Goal: Information Seeking & Learning: Learn about a topic

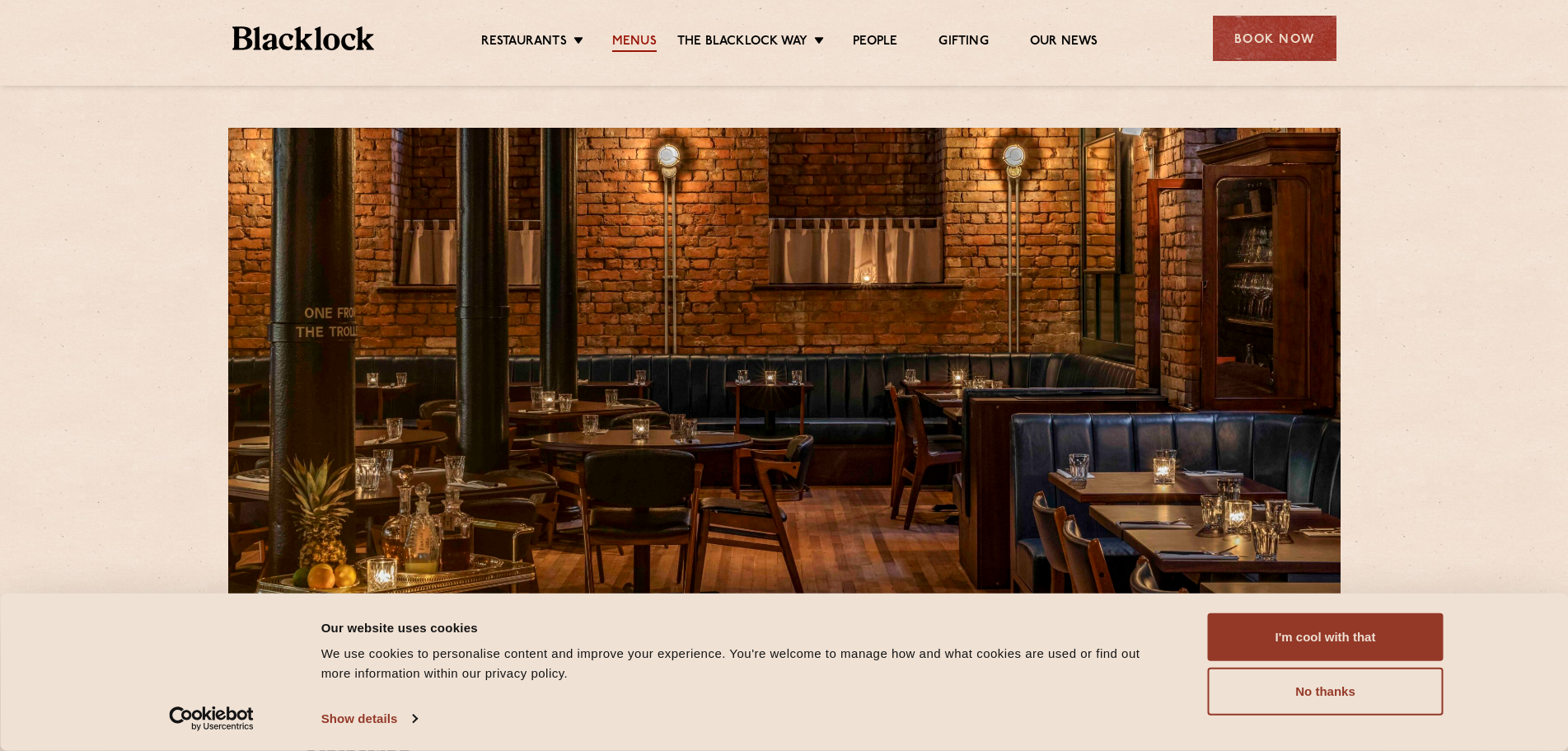
click at [654, 33] on link "Menus" at bounding box center [635, 42] width 45 height 18
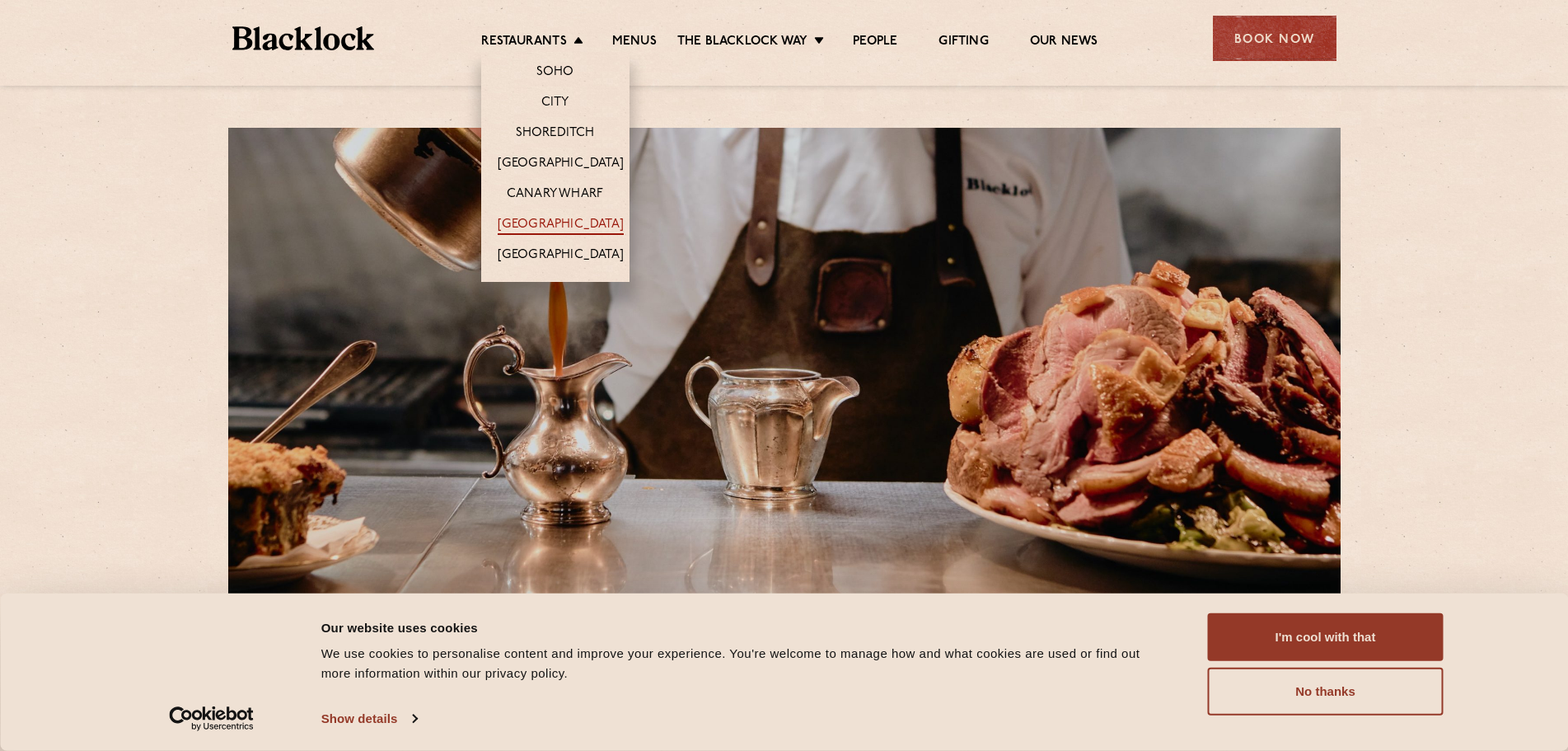
click at [575, 221] on link "[GEOGRAPHIC_DATA]" at bounding box center [560, 226] width 126 height 18
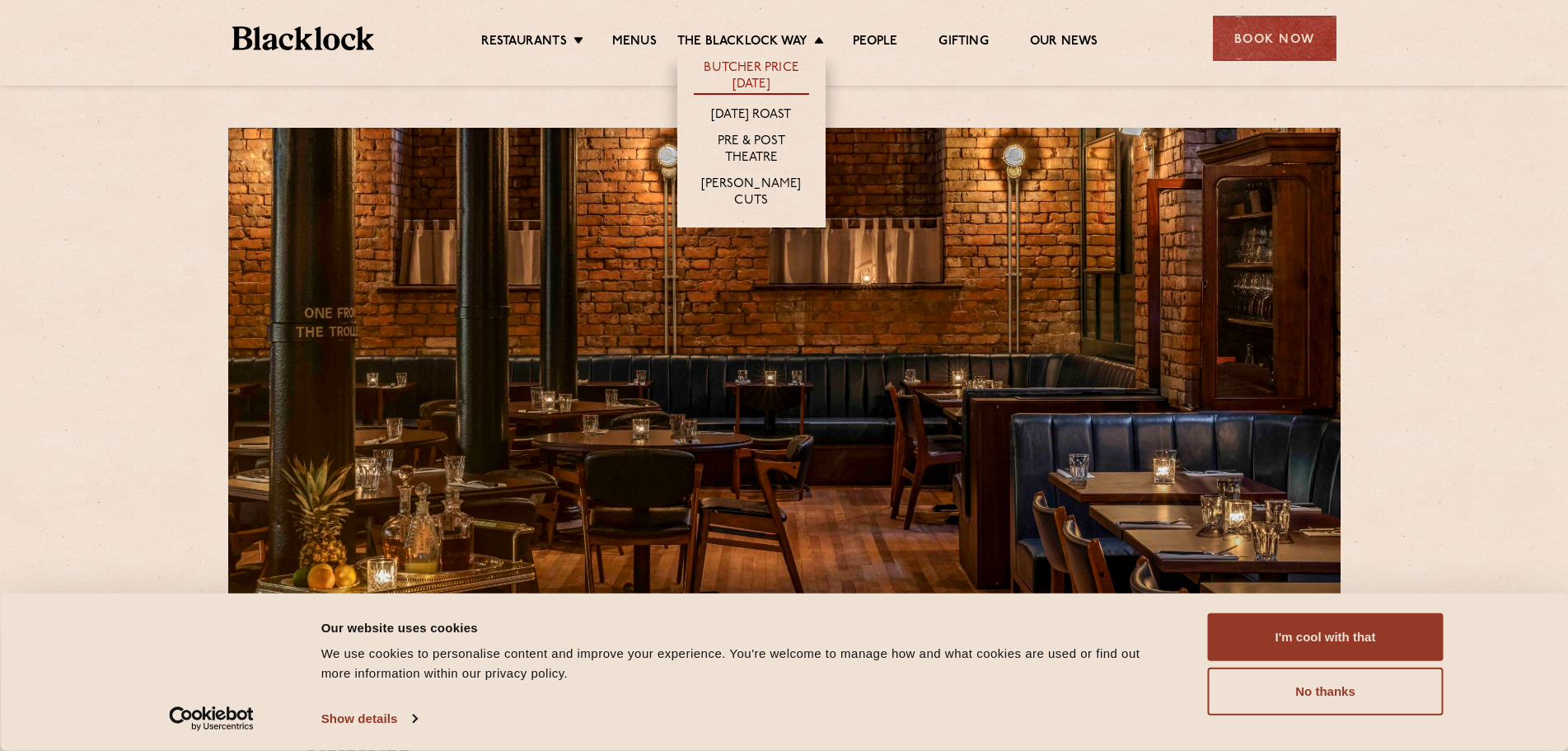
click at [728, 76] on link "Butcher Price [DATE]" at bounding box center [751, 77] width 115 height 34
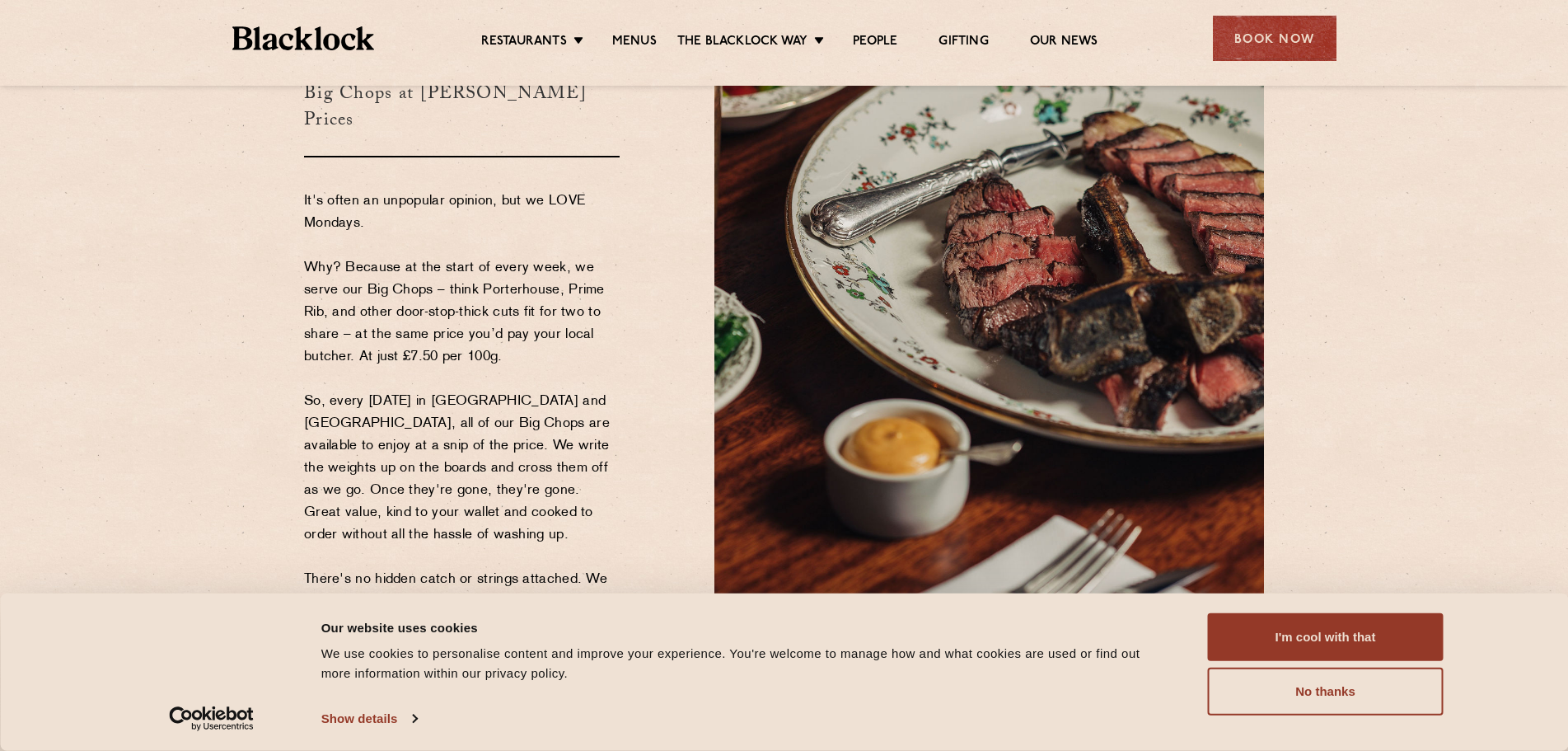
scroll to position [165, 0]
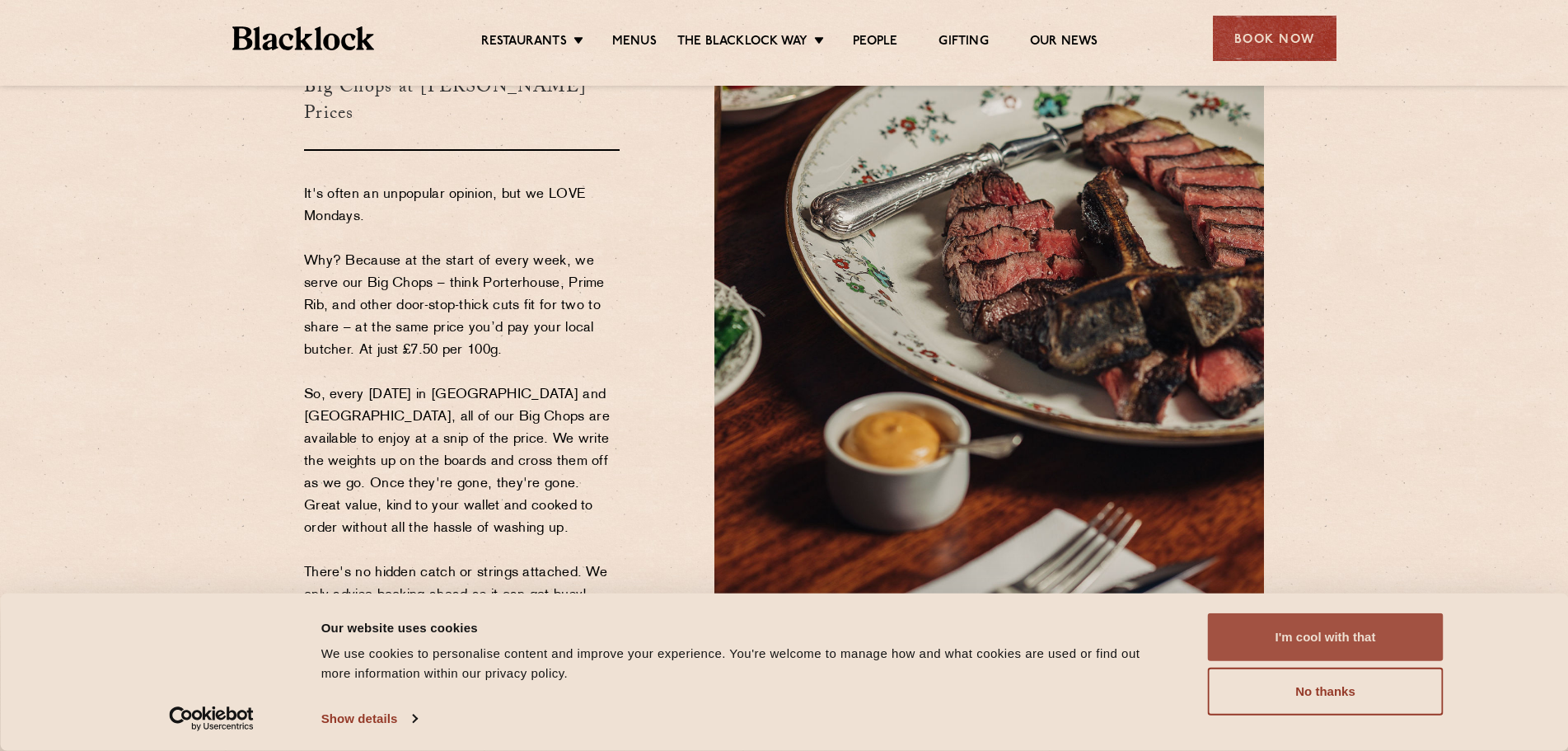
click at [1336, 639] on button "I'm cool with that" at bounding box center [1325, 638] width 236 height 48
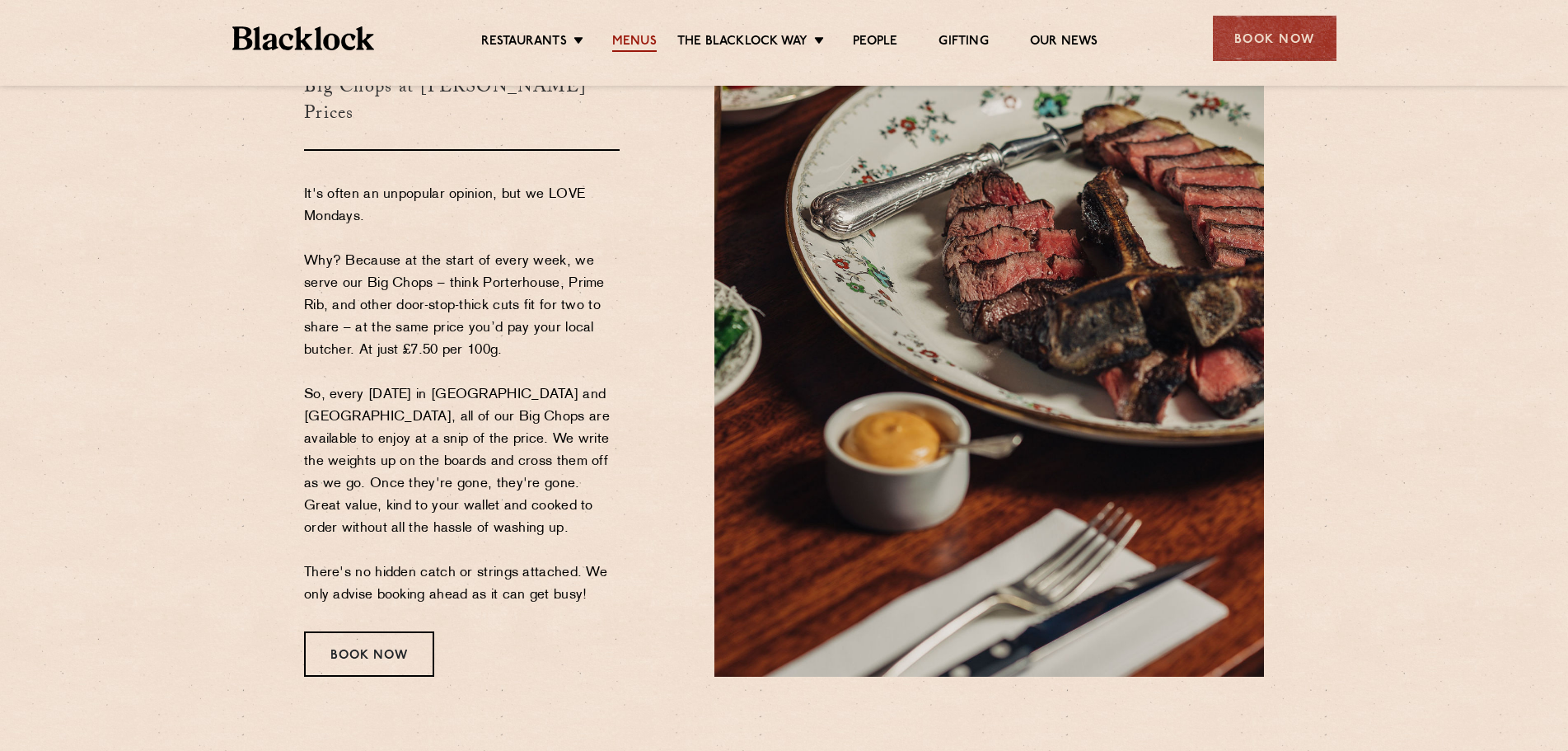
click at [636, 41] on link "Menus" at bounding box center [635, 42] width 45 height 18
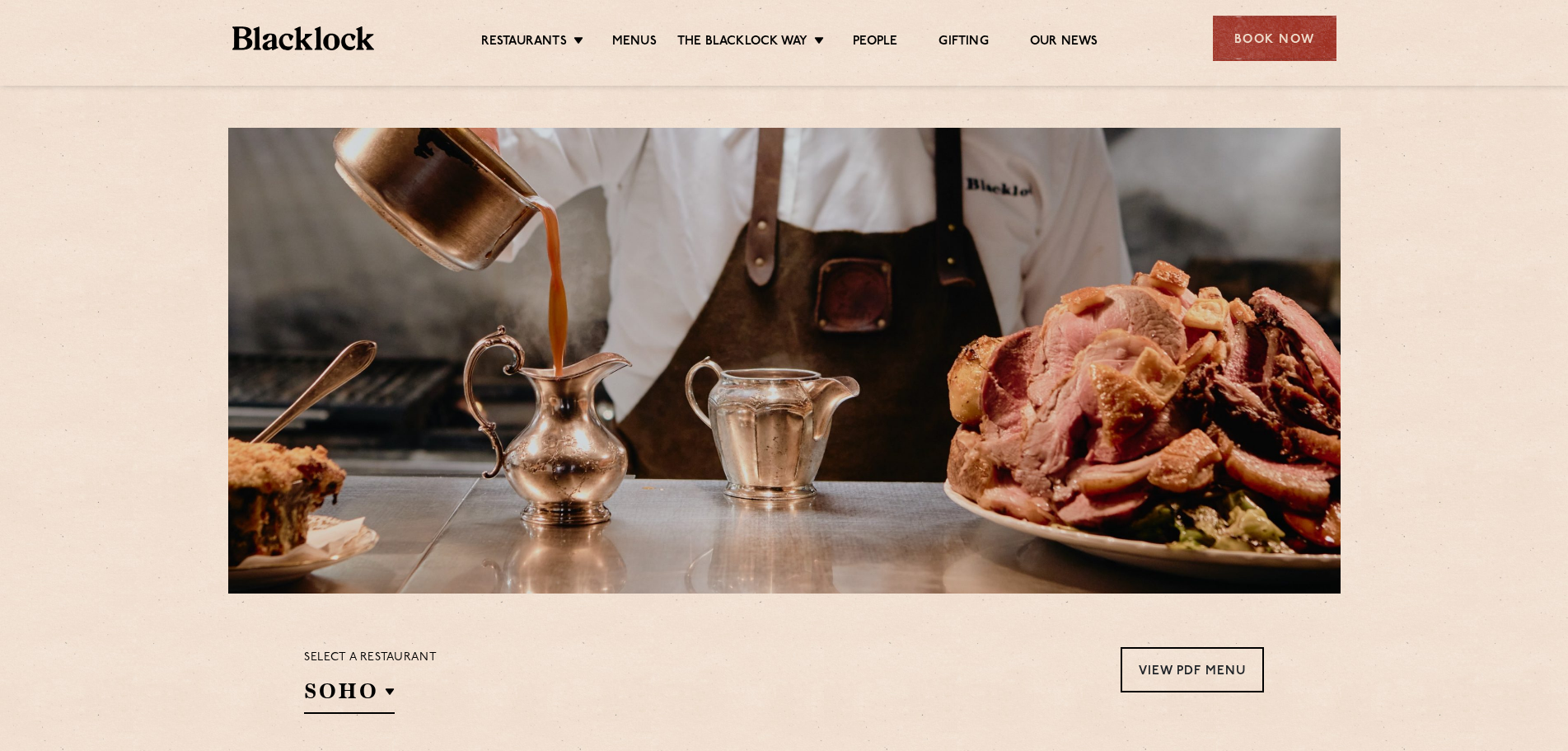
click at [636, 42] on link "Menus" at bounding box center [635, 42] width 45 height 18
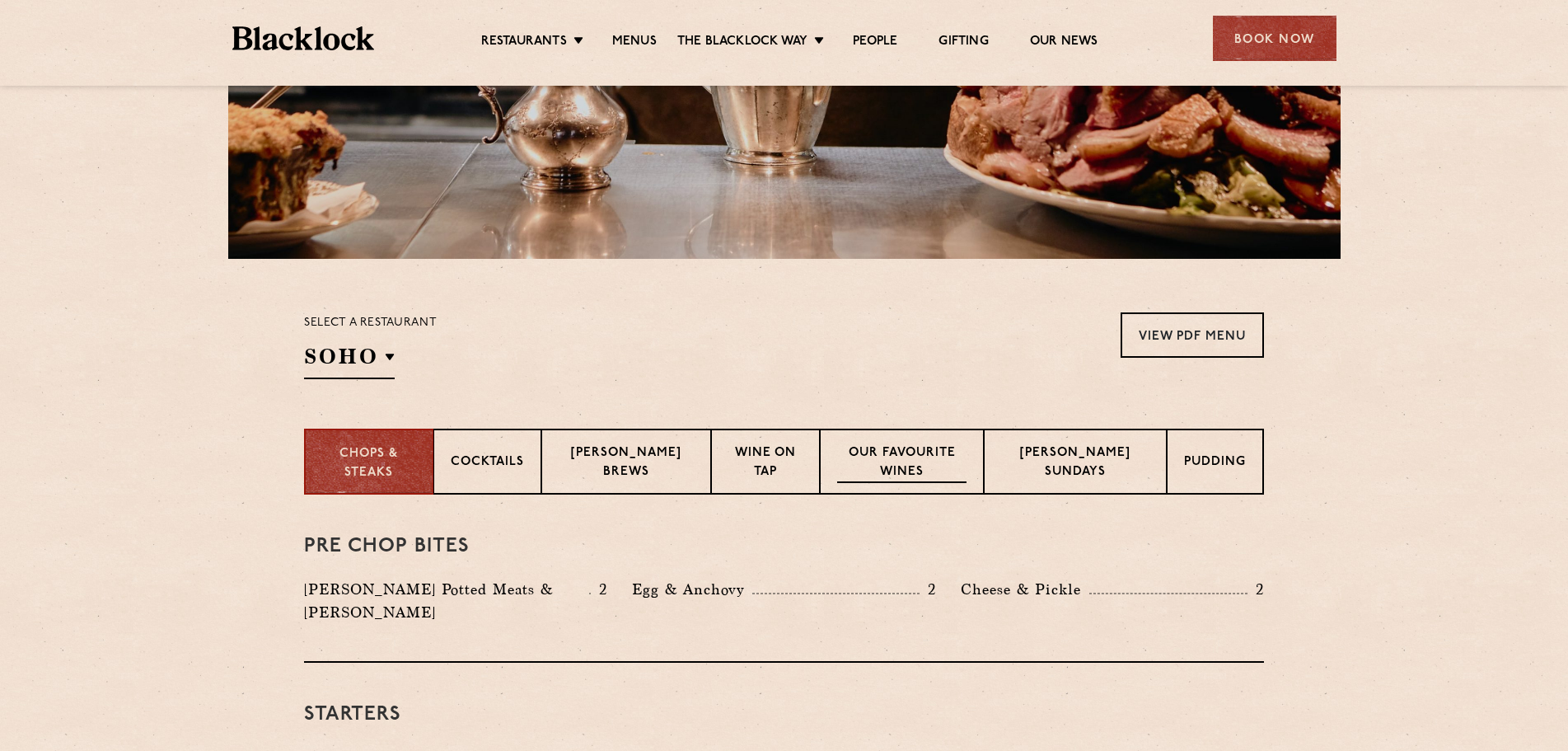
scroll to position [412, 0]
